Goal: Find specific page/section: Find specific page/section

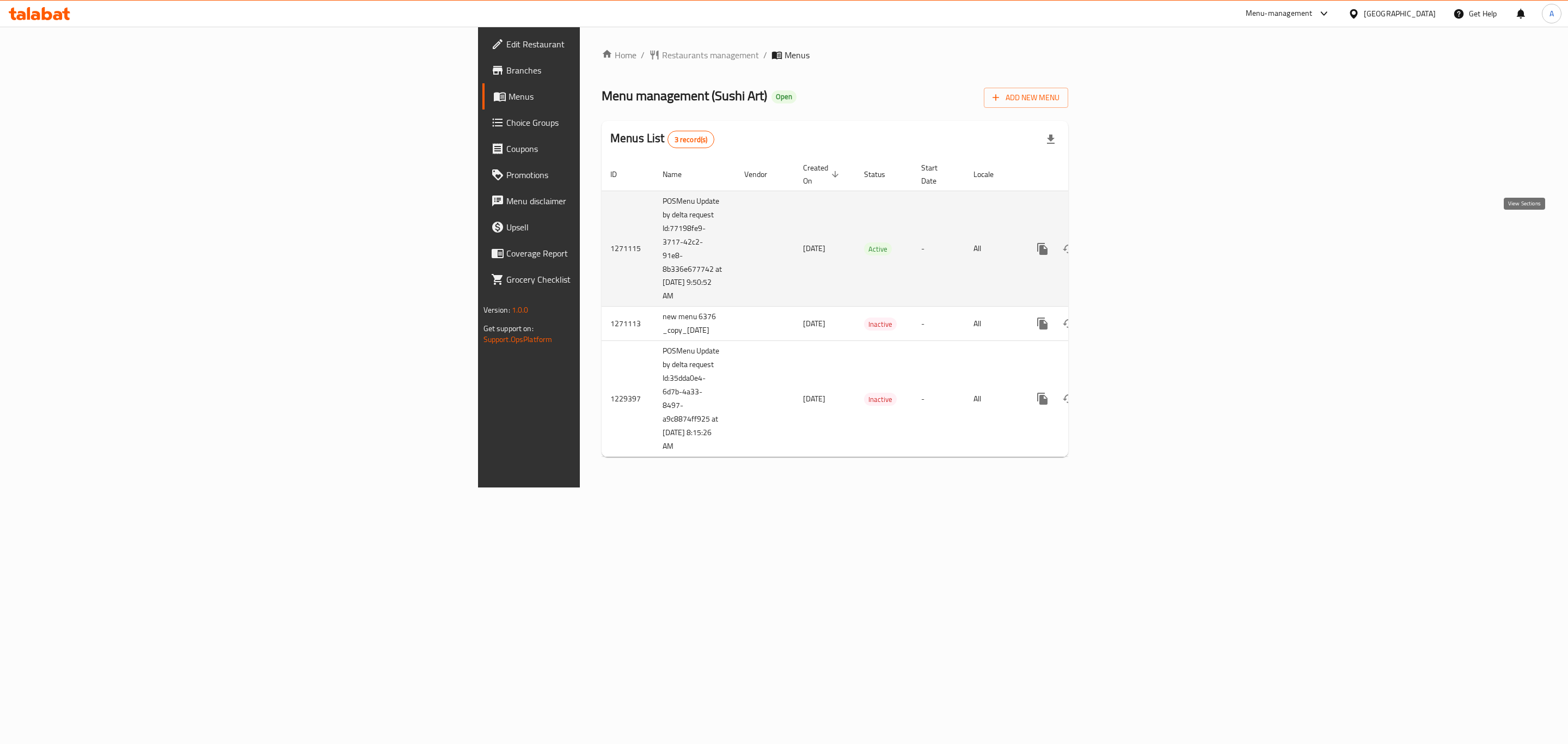
click at [1126, 244] on icon "enhanced table" at bounding box center [1121, 249] width 10 height 10
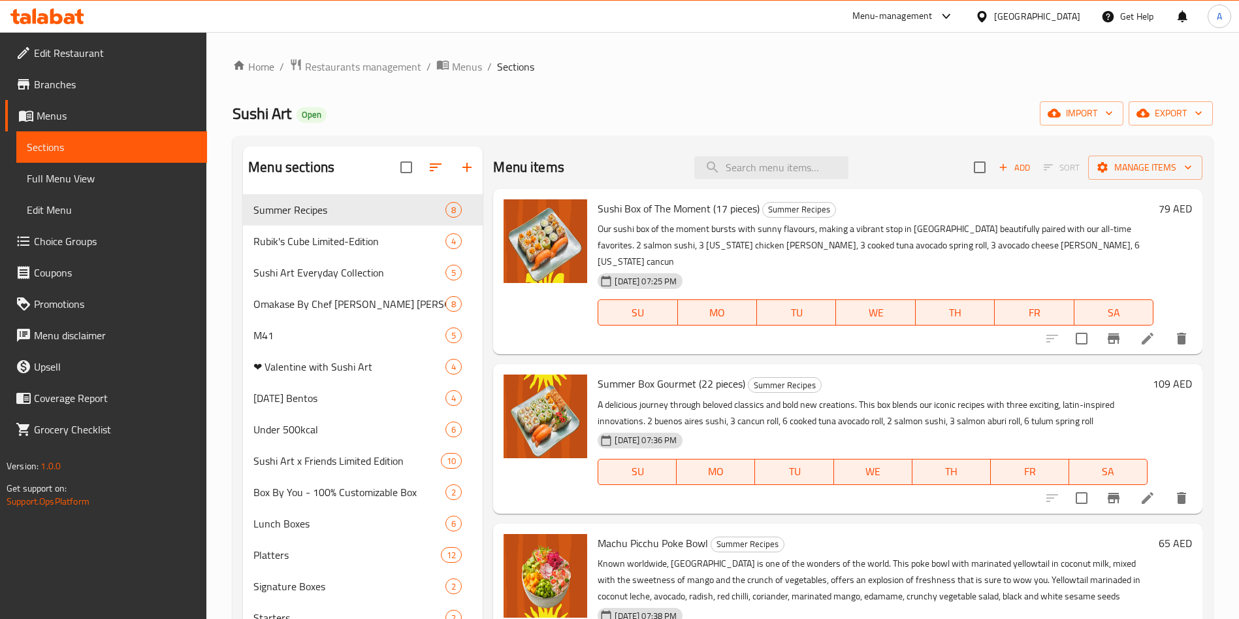
click at [873, 9] on div "Menu-management" at bounding box center [892, 16] width 80 height 16
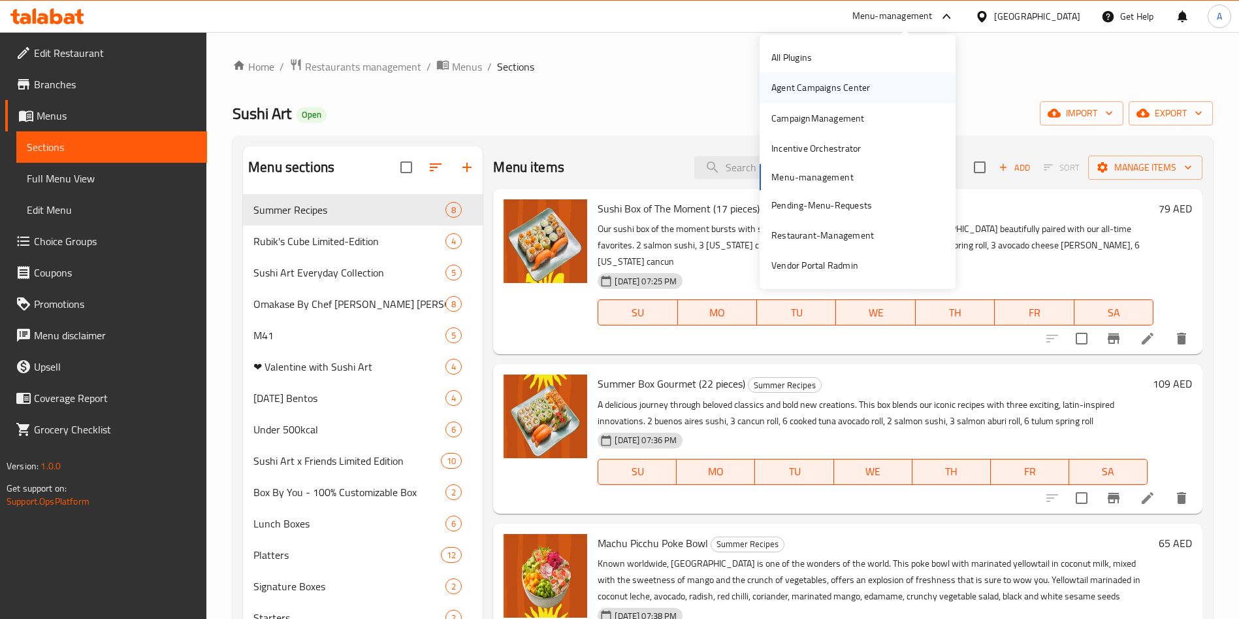
click at [775, 89] on div "Agent Campaigns Center" at bounding box center [820, 87] width 99 height 14
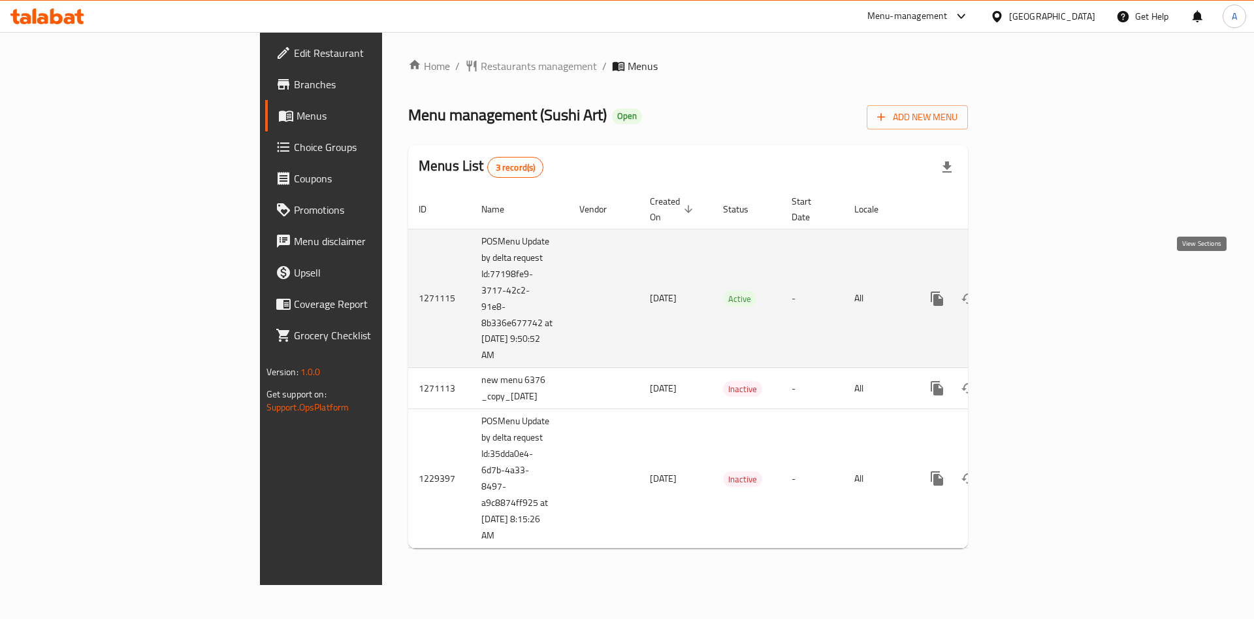
click at [1039, 291] on icon "enhanced table" at bounding box center [1031, 299] width 16 height 16
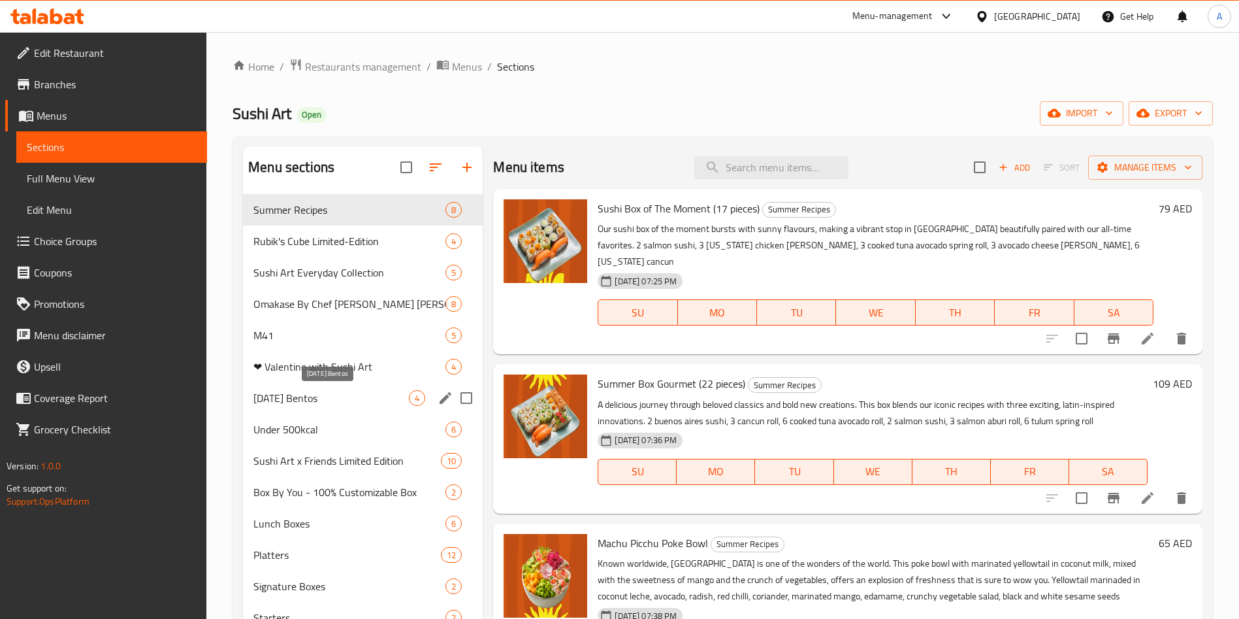
scroll to position [98, 0]
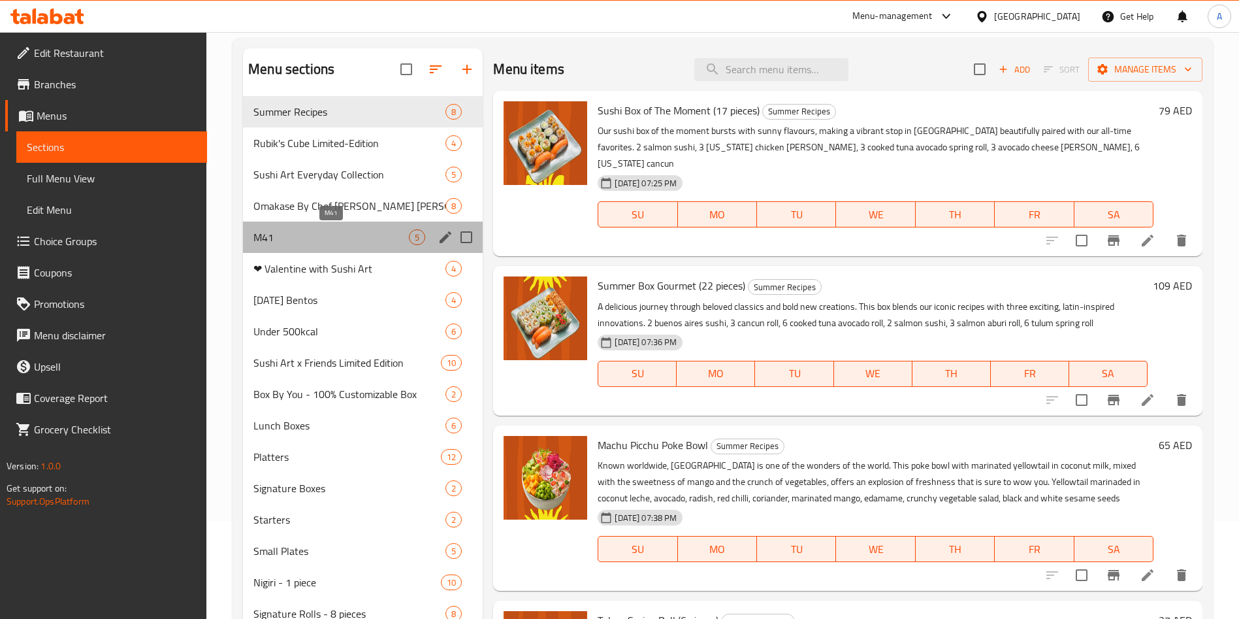
click at [289, 229] on span "M41" at bounding box center [330, 237] width 155 height 16
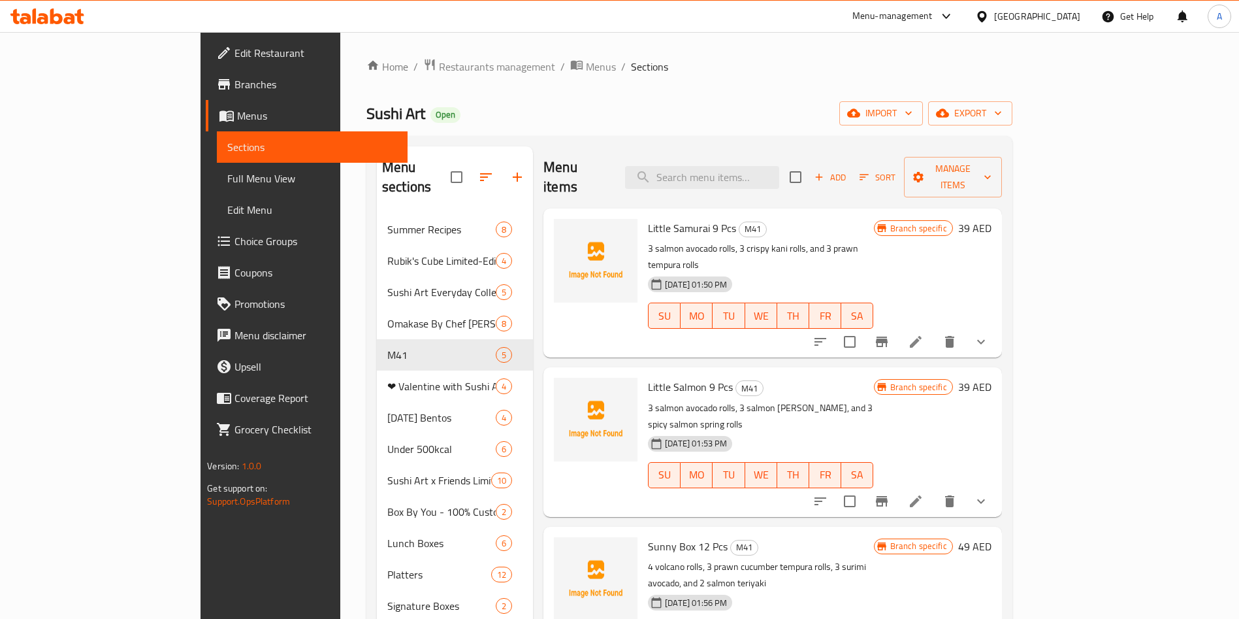
click at [903, 16] on div "Menu-management" at bounding box center [892, 16] width 80 height 16
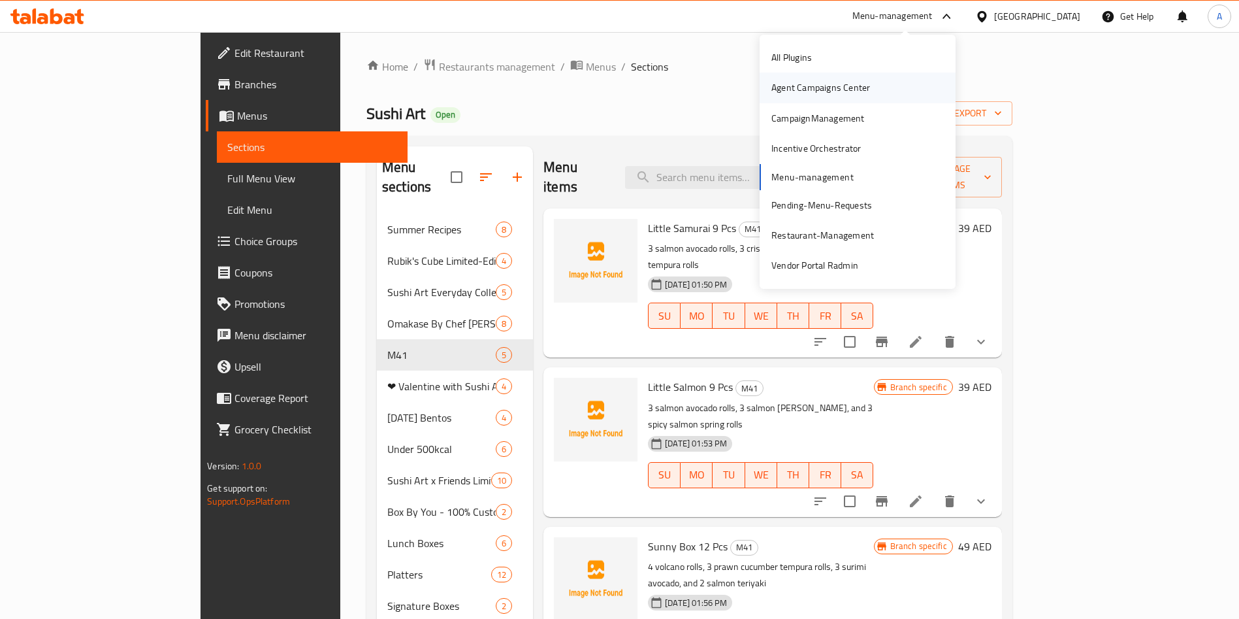
click at [821, 86] on div "Agent Campaigns Center" at bounding box center [820, 87] width 99 height 14
